Goal: Transaction & Acquisition: Purchase product/service

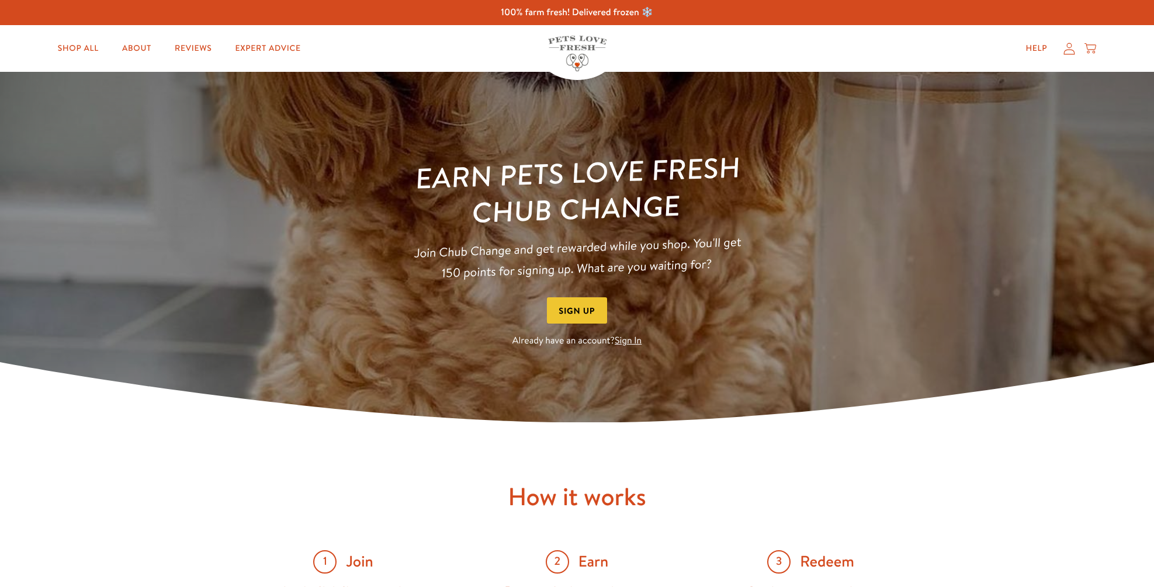
drag, startPoint x: 0, startPoint y: 0, endPoint x: 587, endPoint y: 311, distance: 664.2
click at [584, 305] on button "Sign Up" at bounding box center [577, 310] width 61 height 26
click at [1069, 44] on icon at bounding box center [1069, 49] width 12 height 12
drag, startPoint x: 632, startPoint y: 338, endPoint x: 638, endPoint y: 337, distance: 6.5
click at [636, 338] on link "Sign In" at bounding box center [627, 340] width 27 height 13
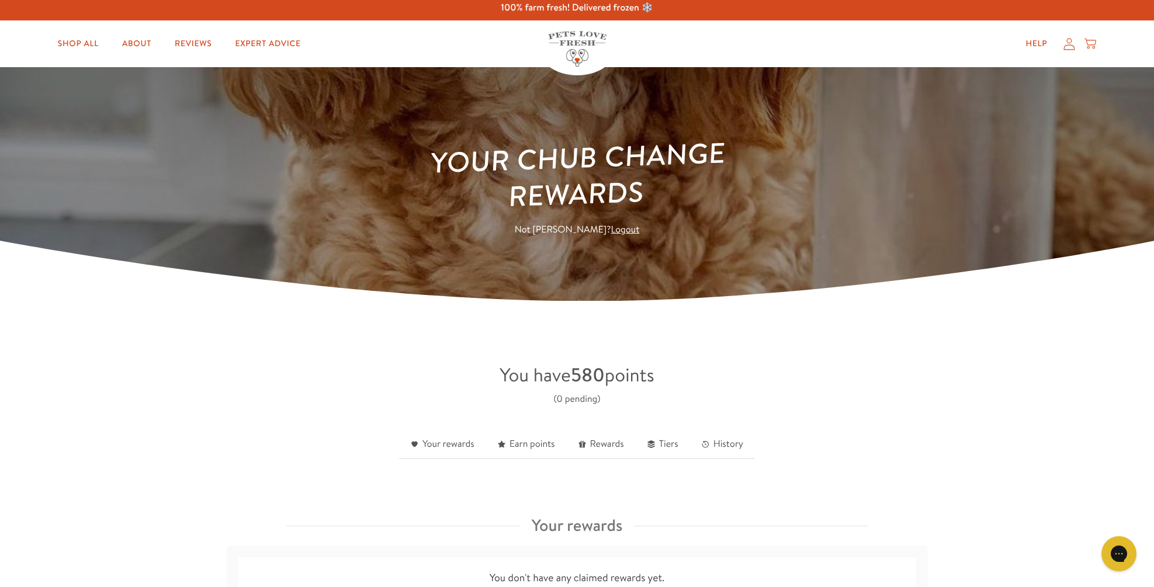
scroll to position [3, 0]
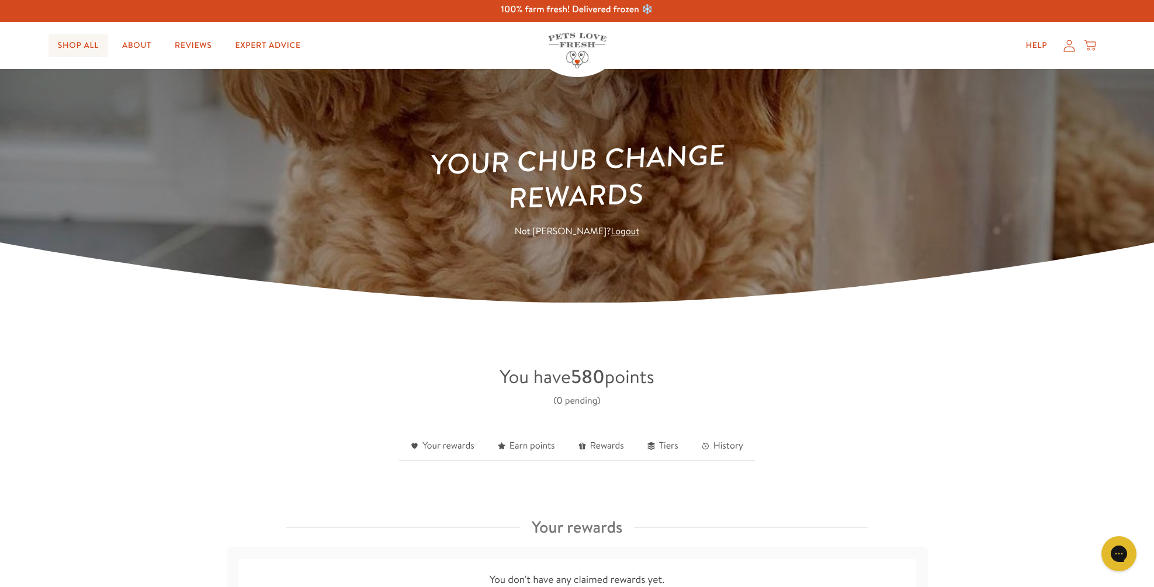
click at [86, 43] on link "Shop All" at bounding box center [78, 45] width 60 height 23
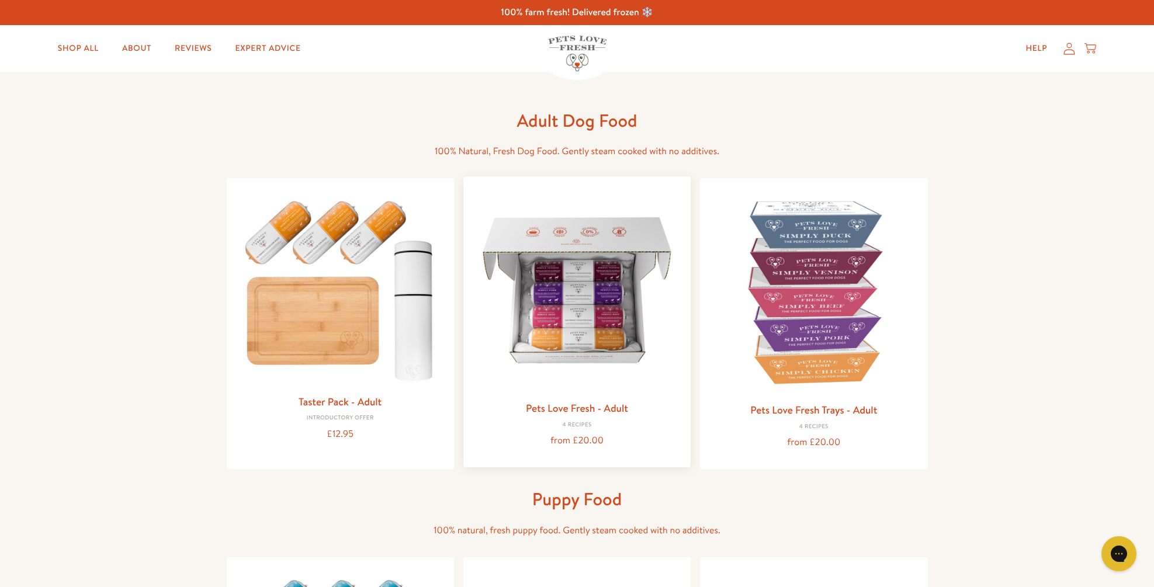
drag, startPoint x: 583, startPoint y: 283, endPoint x: 622, endPoint y: 234, distance: 62.8
click at [584, 282] on img at bounding box center [577, 290] width 209 height 209
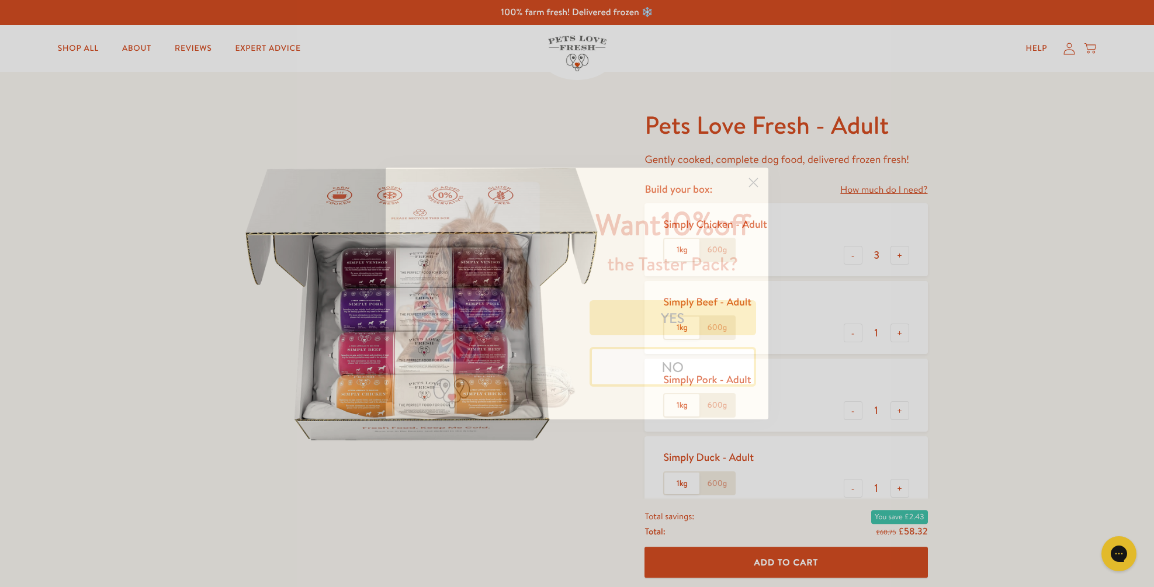
click at [758, 173] on circle "Close dialog" at bounding box center [753, 182] width 19 height 19
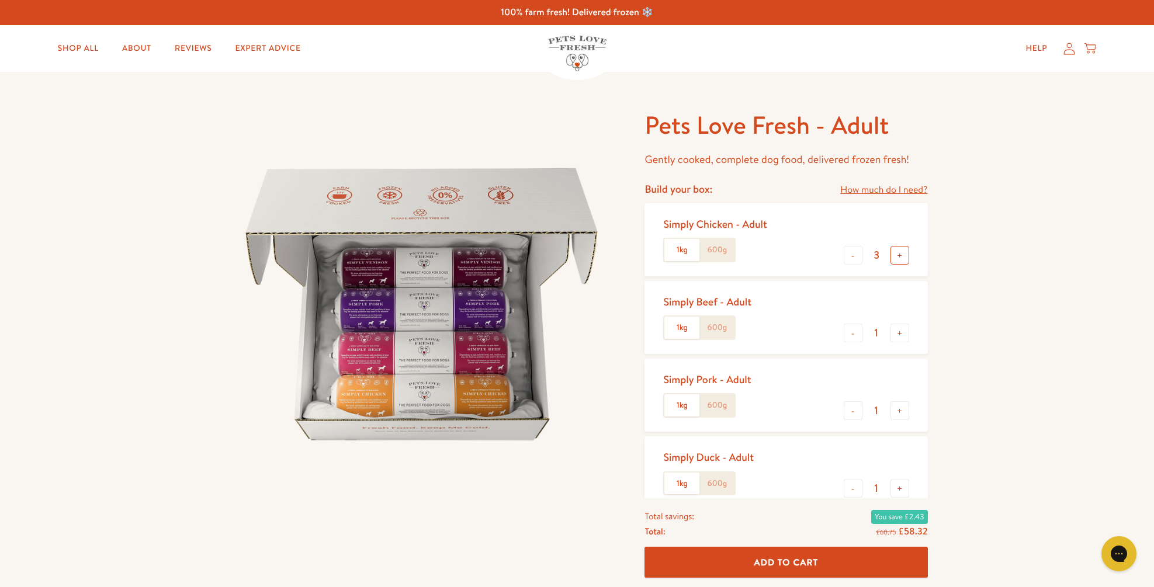
click at [901, 252] on button "+" at bounding box center [899, 255] width 19 height 19
type input "4"
click at [850, 333] on button "-" at bounding box center [852, 333] width 19 height 19
type input "0"
click at [854, 409] on button "-" at bounding box center [852, 410] width 19 height 19
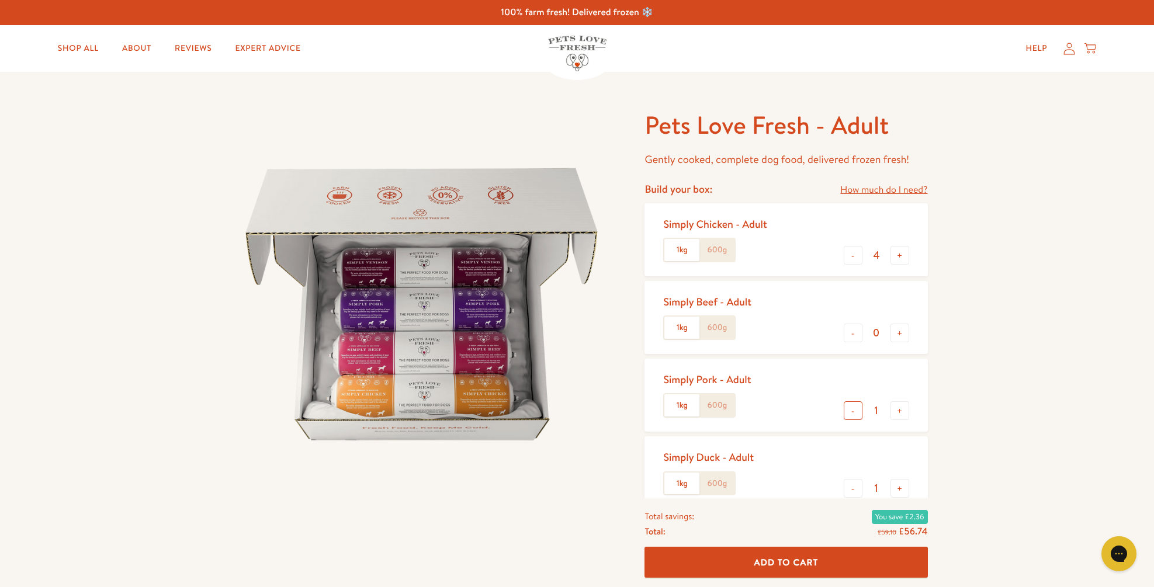
type input "0"
click at [852, 484] on button "-" at bounding box center [852, 488] width 19 height 19
type input "0"
click at [900, 328] on button "+" at bounding box center [899, 333] width 19 height 19
type input "1"
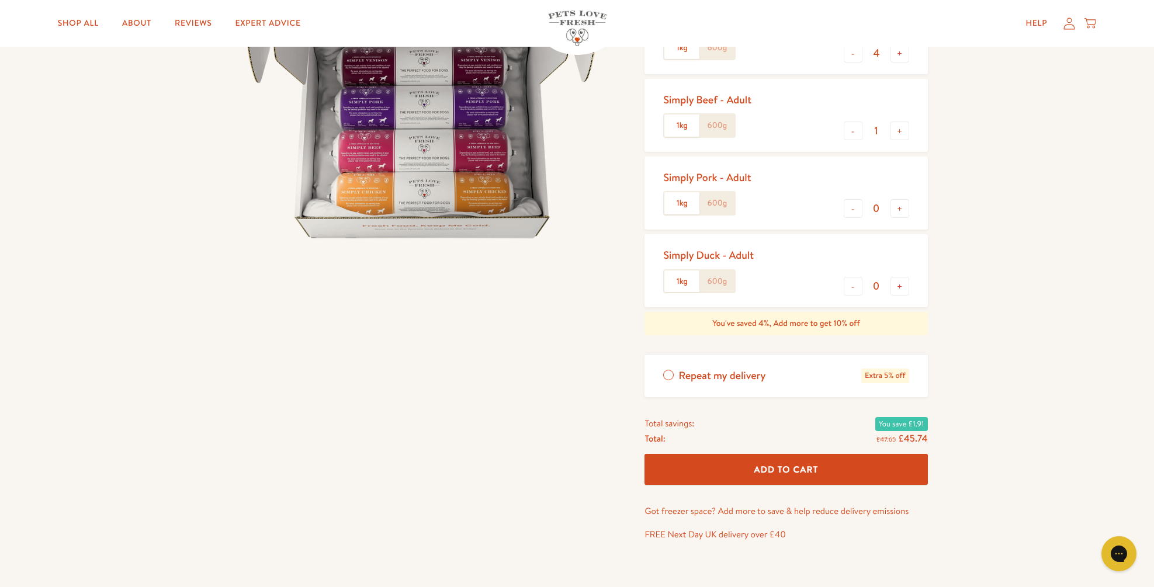
scroll to position [199, 1]
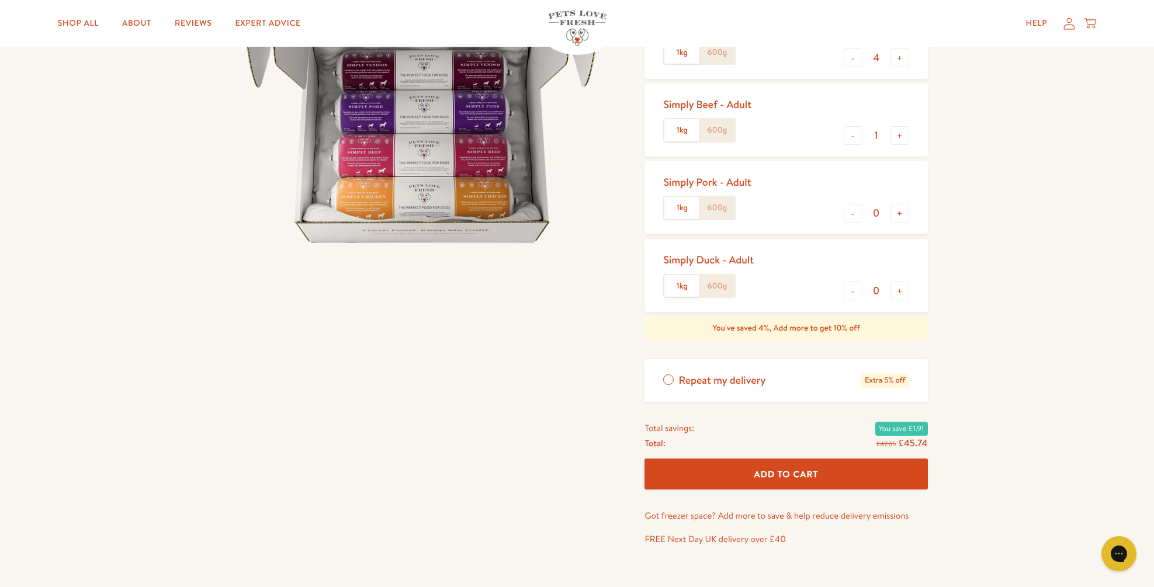
click at [798, 461] on button "Add To Cart" at bounding box center [785, 474] width 283 height 31
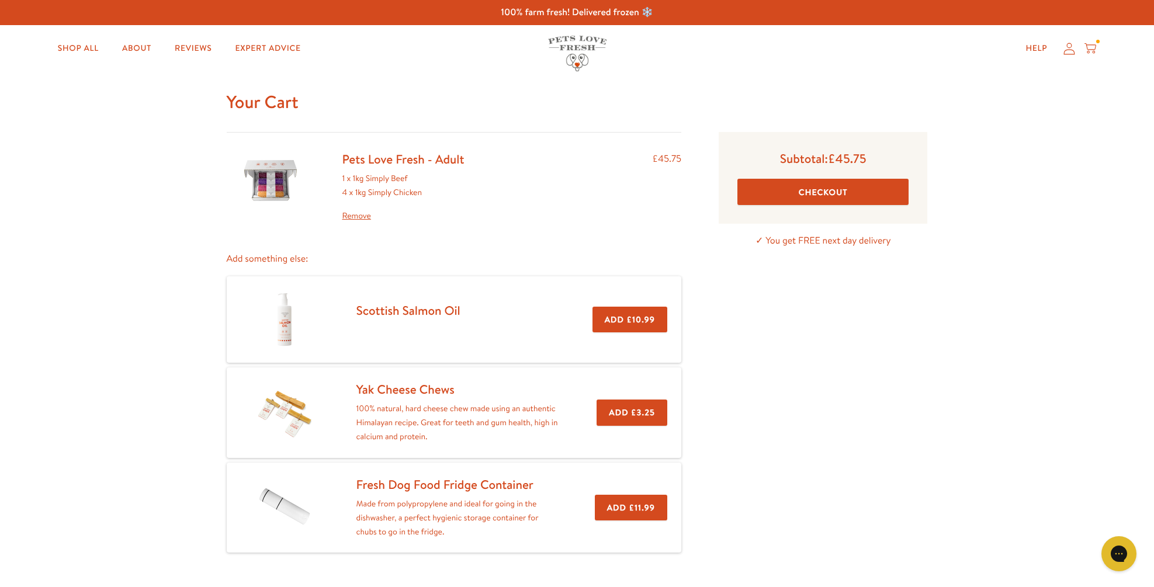
click at [839, 186] on button "Checkout" at bounding box center [822, 192] width 171 height 26
